Goal: Task Accomplishment & Management: Complete application form

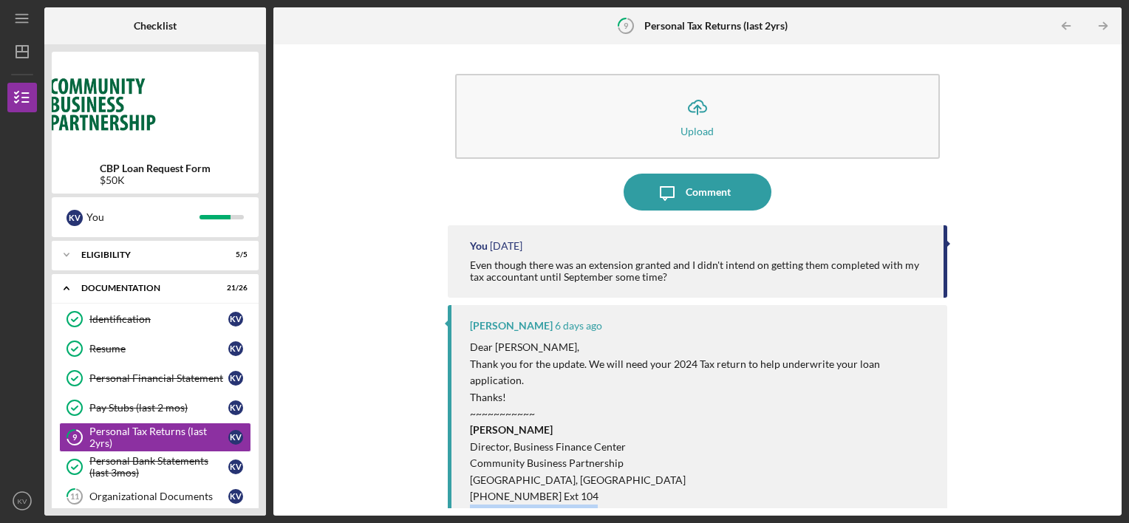
scroll to position [49, 0]
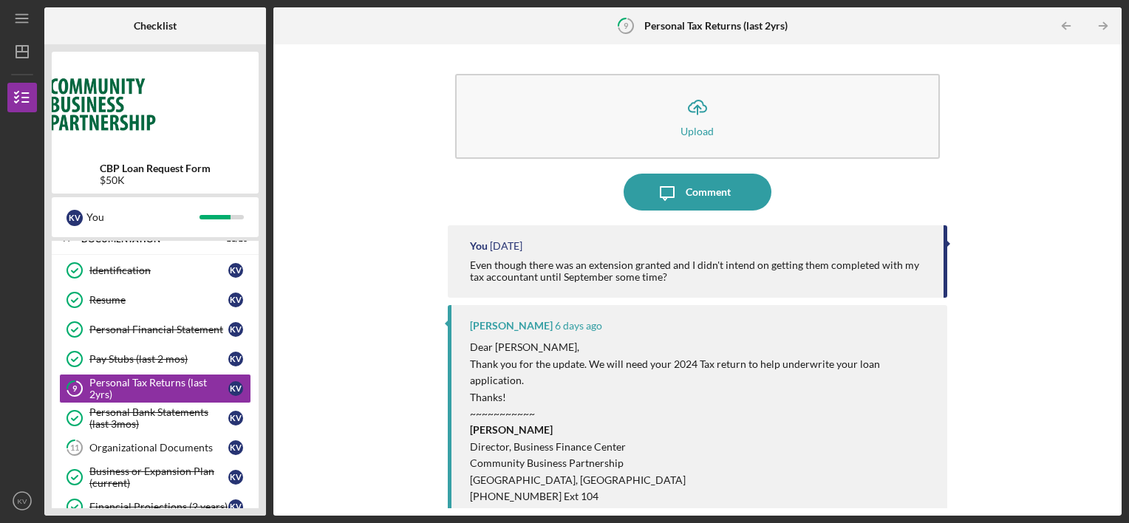
click at [980, 207] on div "Icon/Upload Upload Icon/Message Comment You [DATE] Even though there was an ext…" at bounding box center [697, 280] width 833 height 457
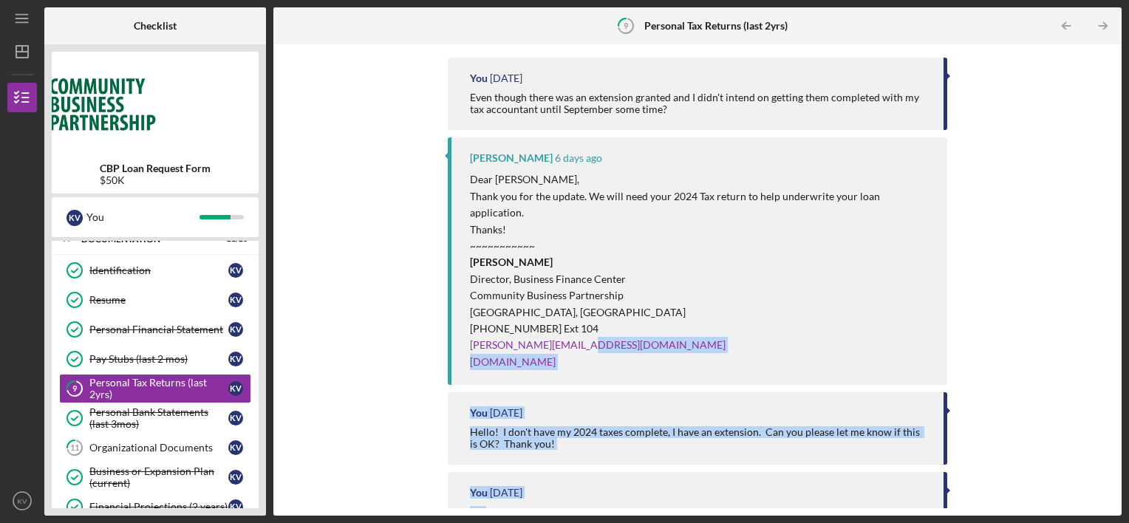
scroll to position [189, 0]
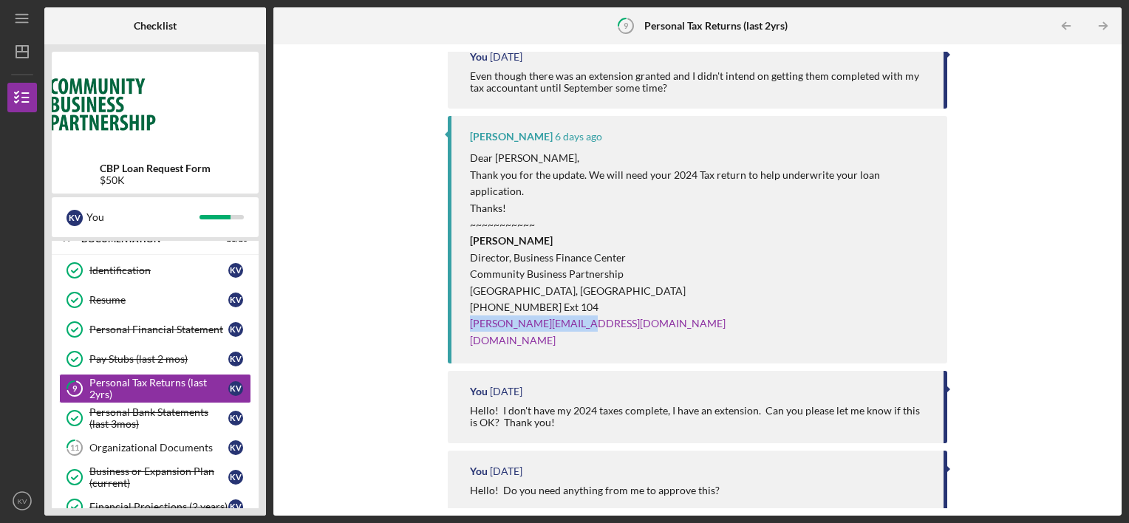
drag, startPoint x: 581, startPoint y: 500, endPoint x: 465, endPoint y: 314, distance: 219.3
click at [465, 314] on div "[PERSON_NAME] [DATE] Dear [PERSON_NAME], Thank you for the update. We will need…" at bounding box center [698, 239] width 500 height 247
copy link "[PERSON_NAME][EMAIL_ADDRESS][DOMAIN_NAME]"
click at [168, 445] on div "Organizational Documents" at bounding box center [158, 448] width 139 height 12
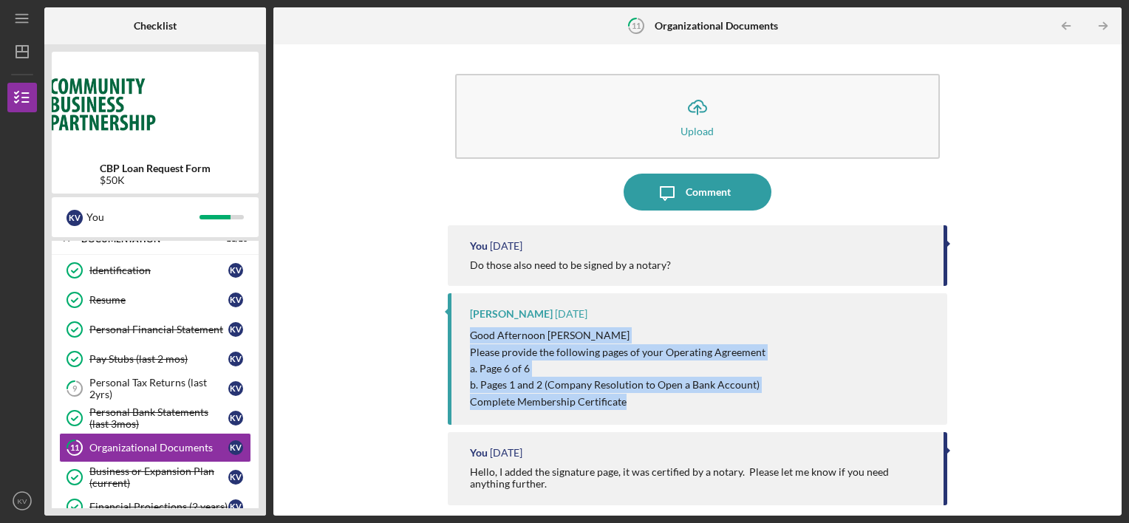
drag, startPoint x: 629, startPoint y: 411, endPoint x: 461, endPoint y: 334, distance: 185.4
click at [461, 334] on div "[PERSON_NAME] [DATE] Good Afternoon [PERSON_NAME] Please provide the following …" at bounding box center [698, 358] width 500 height 131
copy div "Good Afternoon [PERSON_NAME] Please provide the following pages of your Operati…"
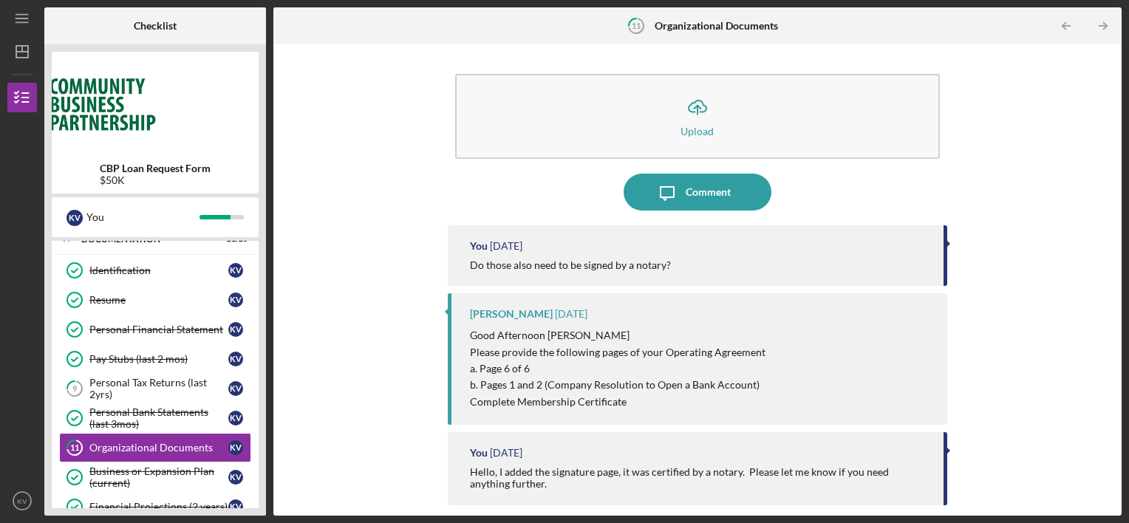
click at [261, 407] on div "CBP Loan Request Form $50K K V You Icon/Expander Eligibility 5 / 5 Icon/Expande…" at bounding box center [155, 279] width 222 height 471
click at [263, 421] on div "CBP Loan Request Form $50K K V You Icon/Expander Eligibility 5 / 5 Icon/Expande…" at bounding box center [155, 279] width 222 height 471
click at [259, 464] on div "CBP Loan Request Form $50K K V You Icon/Expander Eligibility 5 / 5 Icon/Expande…" at bounding box center [155, 279] width 222 height 471
click at [191, 378] on div "Personal Tax Returns (last 2yrs)" at bounding box center [158, 389] width 139 height 24
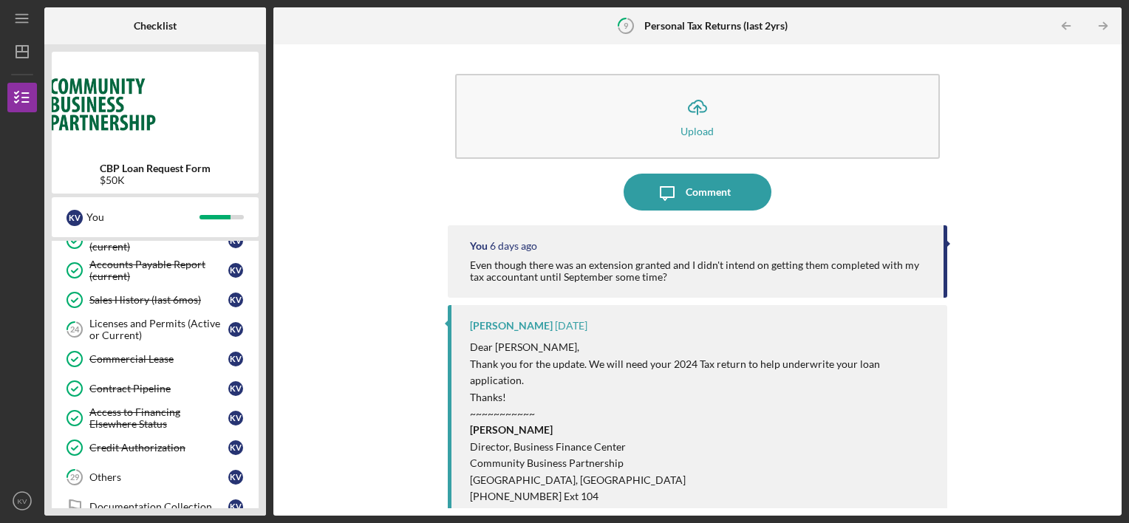
scroll to position [581, 0]
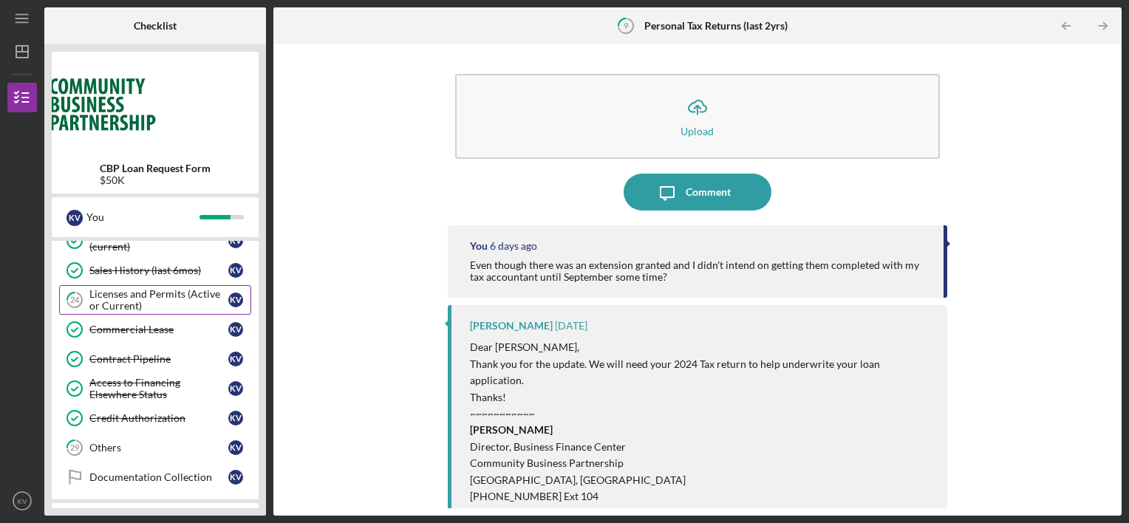
click at [173, 290] on div "Licenses and Permits (Active or Current)" at bounding box center [158, 300] width 139 height 24
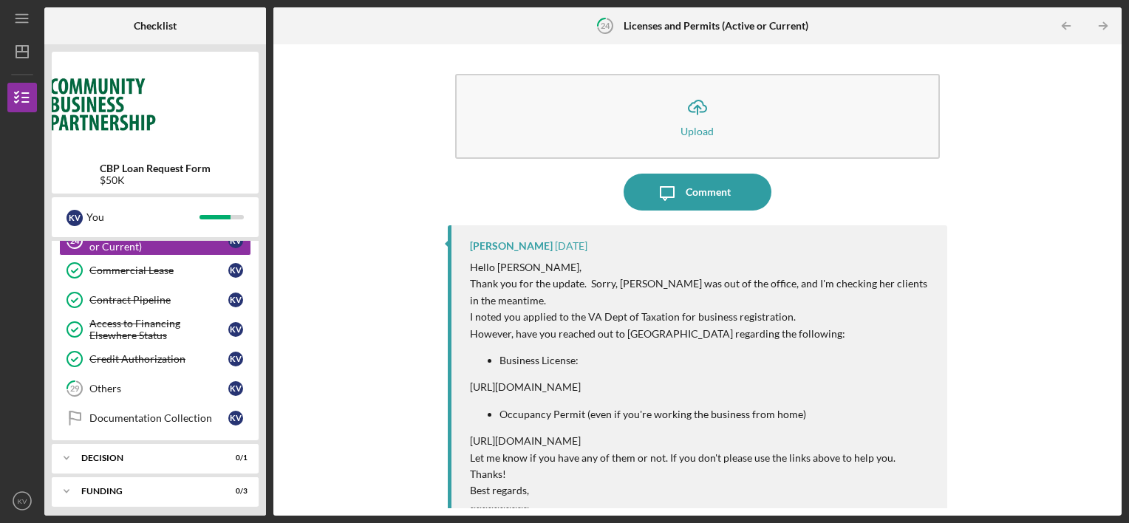
scroll to position [669, 0]
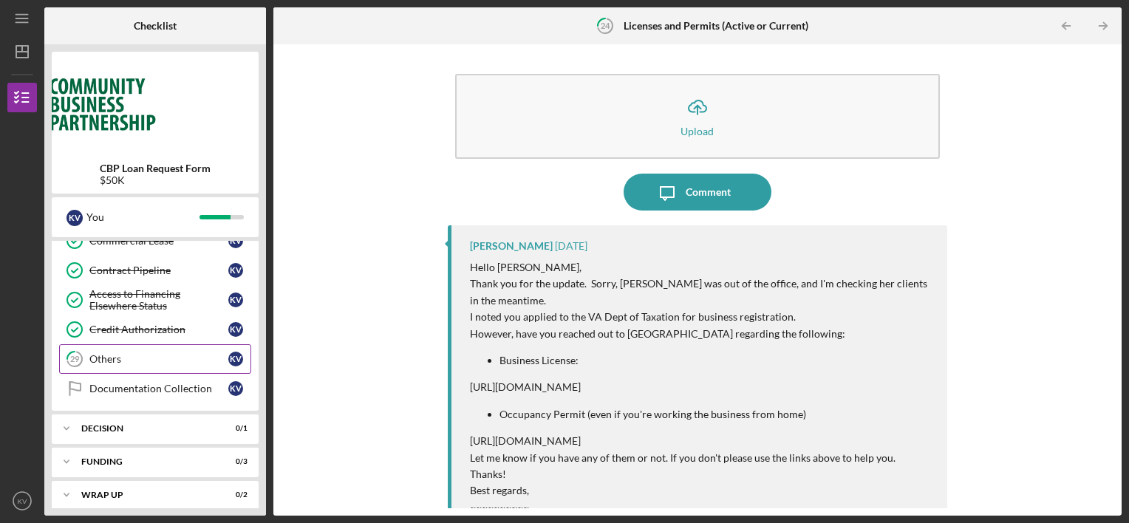
click at [140, 358] on link "29 Others K V" at bounding box center [155, 359] width 192 height 30
